Goal: Task Accomplishment & Management: Manage account settings

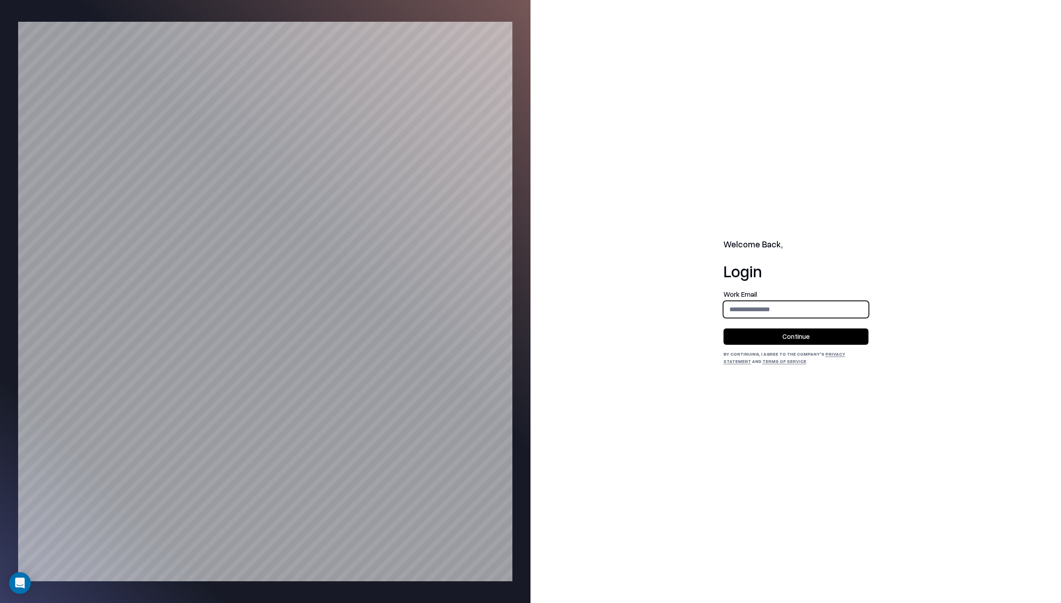
click at [759, 307] on input "email" at bounding box center [796, 309] width 144 height 17
type input "**********"
click at [769, 336] on button "Continue" at bounding box center [796, 337] width 145 height 16
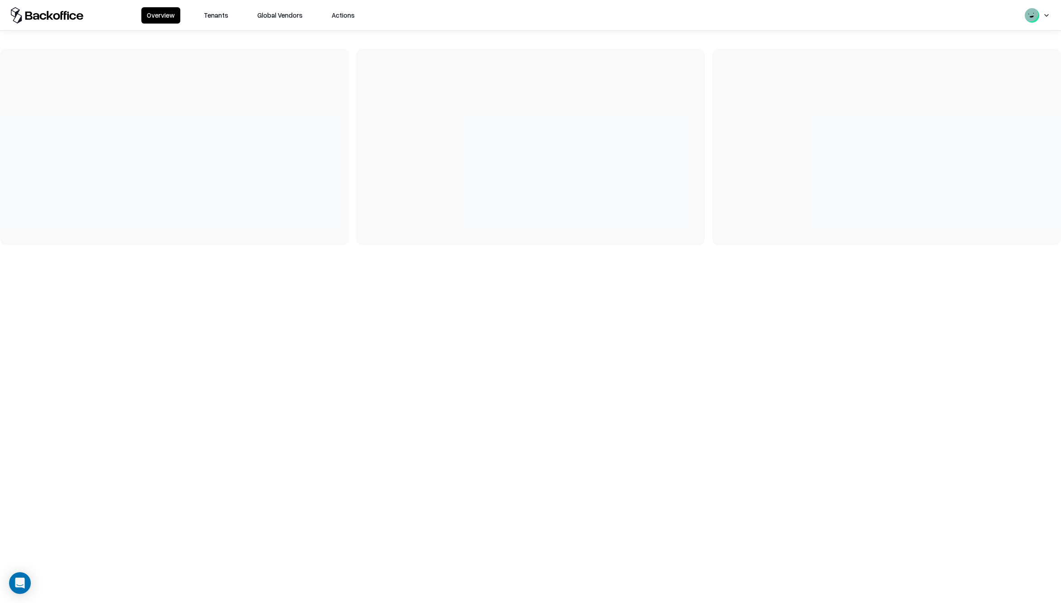
click at [203, 15] on button "Tenants" at bounding box center [215, 15] width 35 height 16
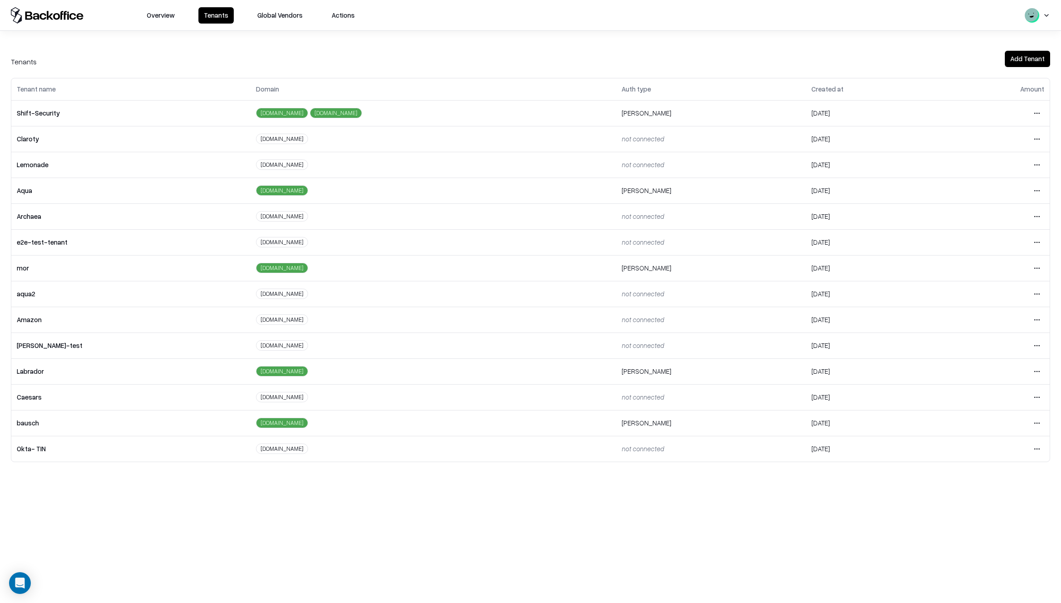
click at [1039, 423] on html "Overview Tenants Global Vendors Actions Tenants Add Tenant Tenant name Domain A…" at bounding box center [530, 301] width 1061 height 603
click at [980, 497] on div "Login to tenant" at bounding box center [999, 499] width 98 height 18
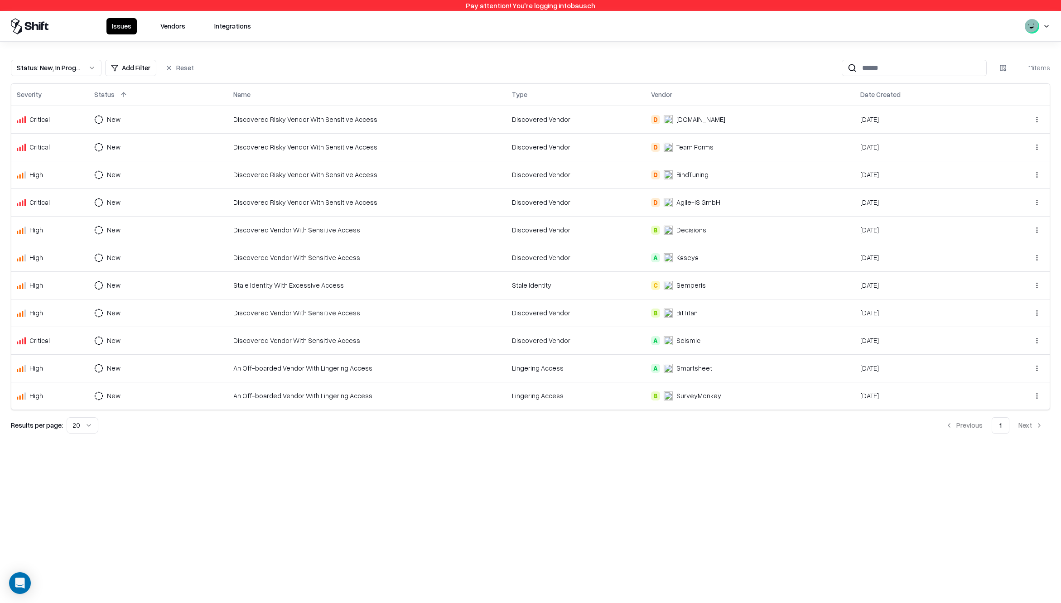
click at [169, 26] on button "Vendors" at bounding box center [173, 26] width 36 height 16
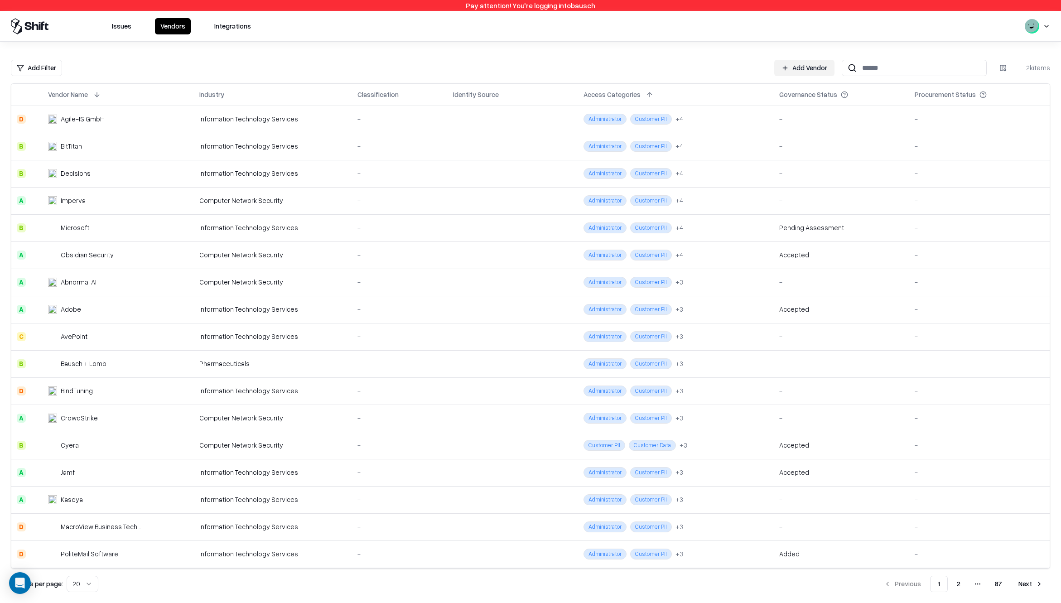
click at [48, 71] on html "Pay attention! You're logging into bausch Issues Vendors Integrations Add Filte…" at bounding box center [530, 301] width 1061 height 603
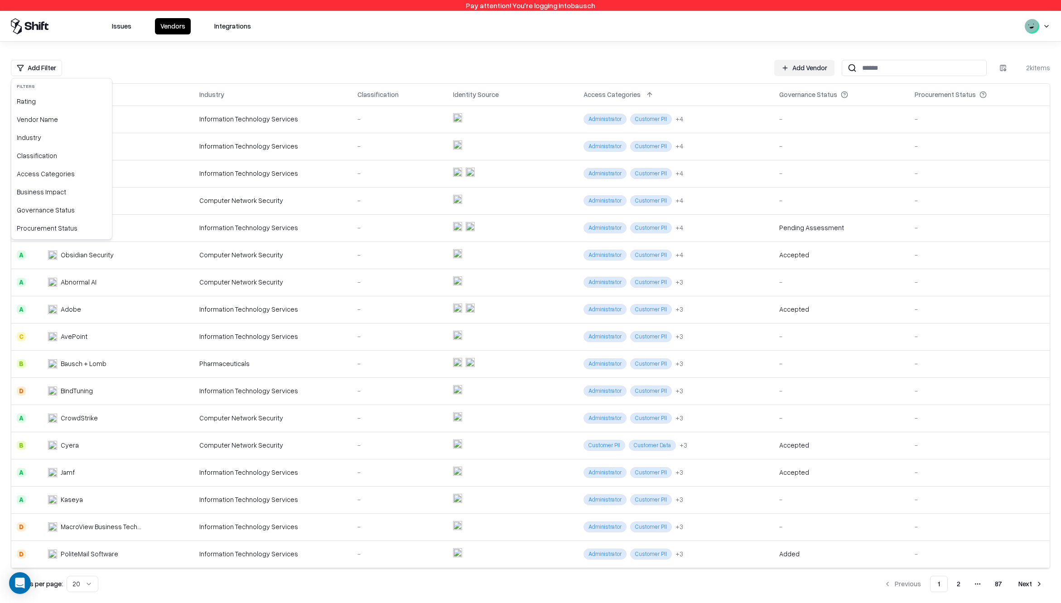
click at [134, 70] on html "Pay attention! You're logging into bausch Issues Vendors Integrations Add Filte…" at bounding box center [530, 301] width 1061 height 603
click at [145, 70] on div "Add Filter Add Vendor 2k items" at bounding box center [530, 68] width 1039 height 16
